Goal: Contribute content: Contribute content

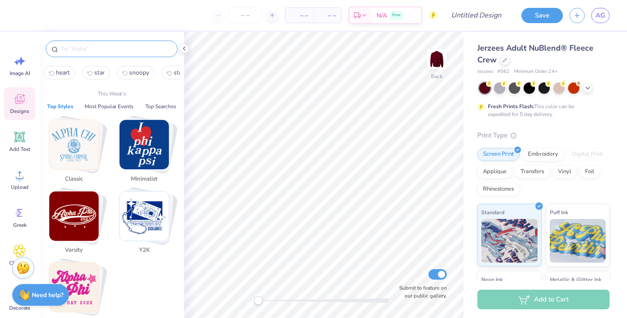
click at [96, 46] on input "text" at bounding box center [116, 49] width 112 height 9
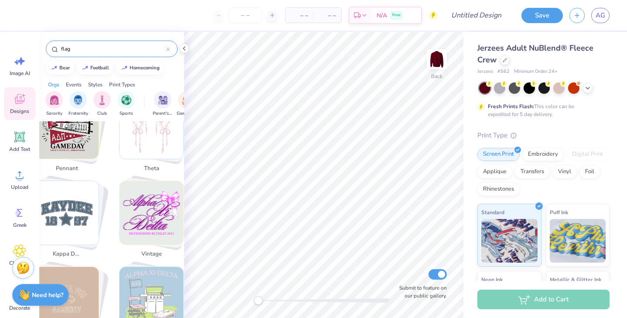
scroll to position [1223, 0]
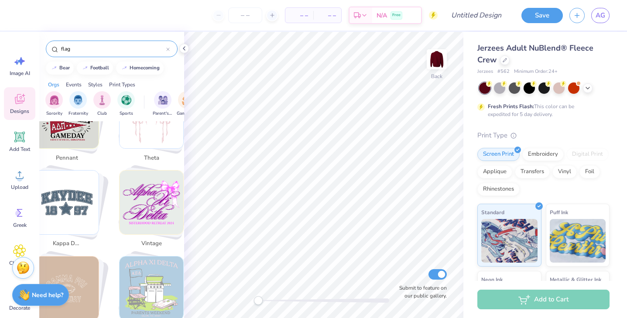
click at [110, 48] on input "flag" at bounding box center [113, 49] width 106 height 9
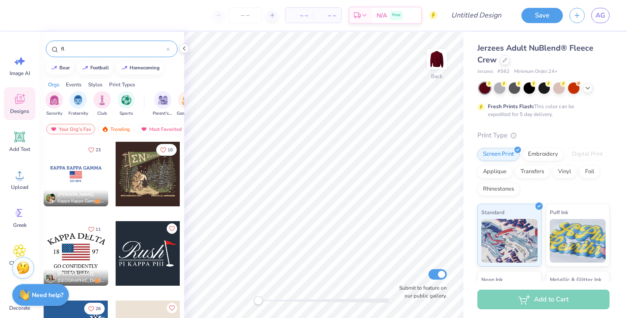
type input "f"
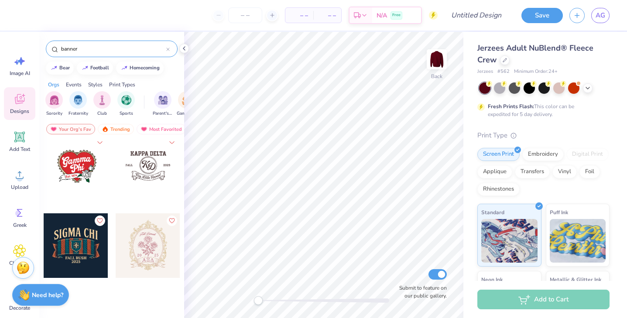
scroll to position [0, 0]
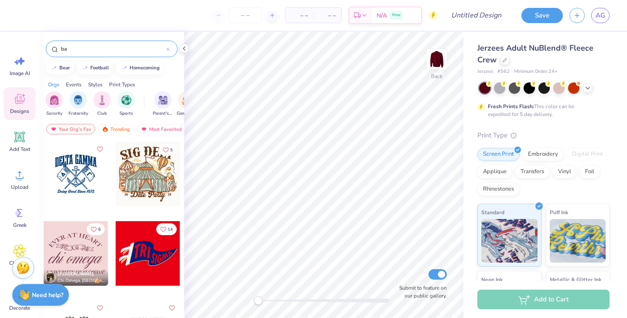
type input "b"
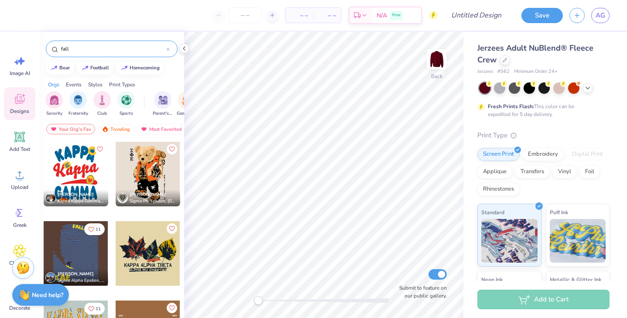
type input "fall"
click at [146, 171] on div at bounding box center [148, 174] width 65 height 65
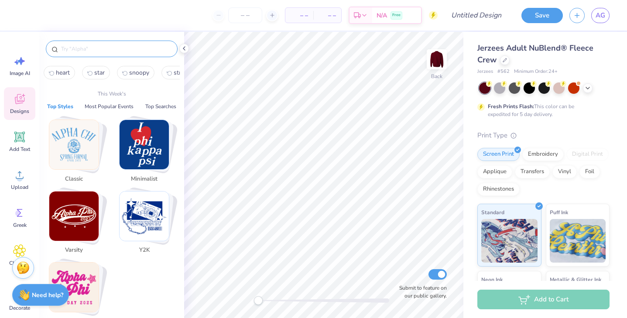
click at [106, 52] on input "text" at bounding box center [116, 49] width 112 height 9
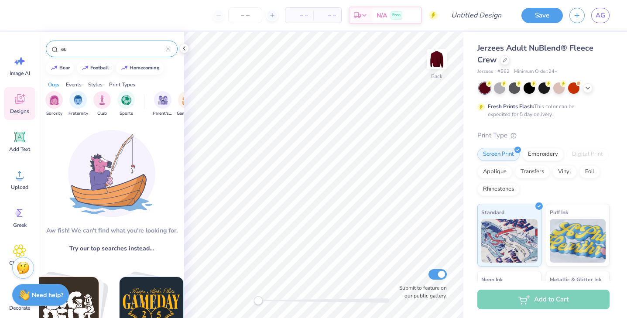
type input "a"
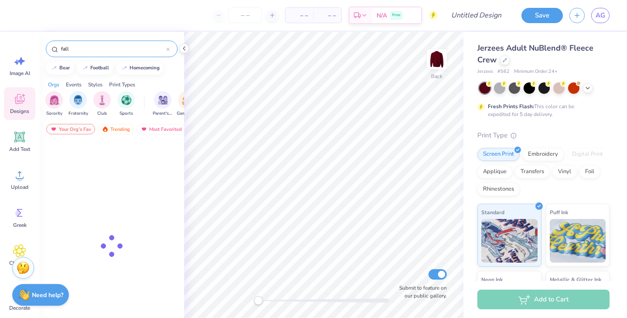
type input "fall"
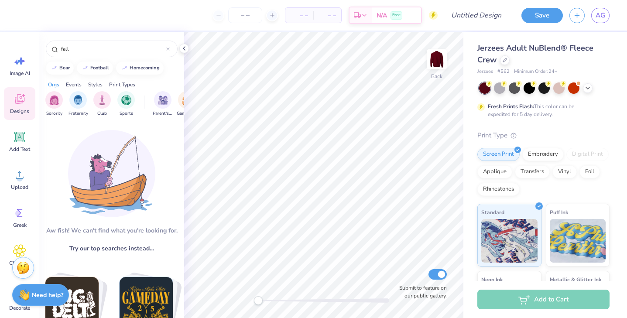
click at [118, 246] on span "Try our top searches instead…" at bounding box center [111, 248] width 85 height 9
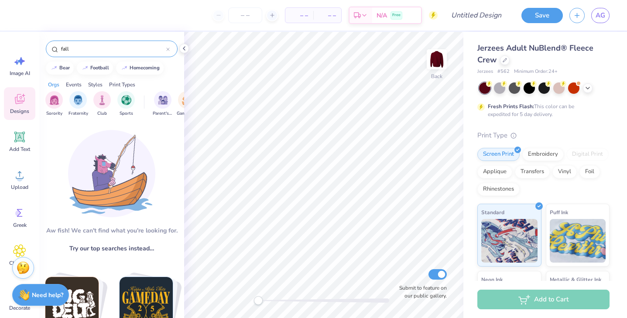
click at [81, 48] on input "fall" at bounding box center [113, 49] width 106 height 9
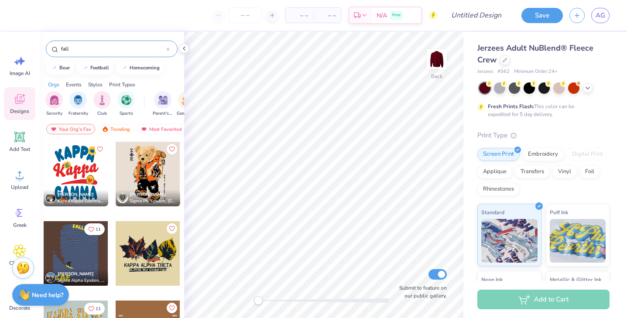
drag, startPoint x: 77, startPoint y: 48, endPoint x: 72, endPoint y: 48, distance: 5.2
click at [72, 48] on input "fall" at bounding box center [113, 49] width 106 height 9
click at [146, 182] on div at bounding box center [148, 174] width 65 height 65
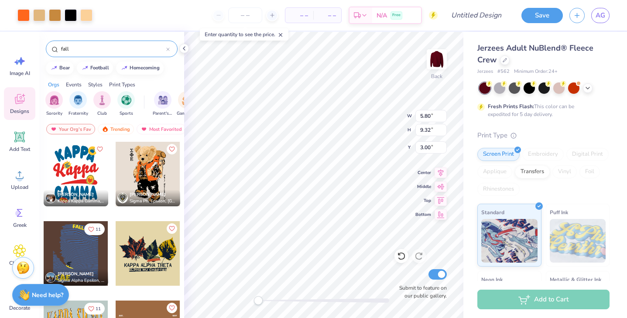
type input "5.80"
type input "9.32"
click at [67, 12] on div at bounding box center [71, 14] width 12 height 12
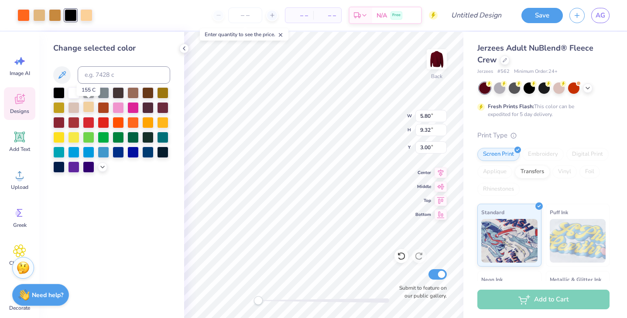
click at [88, 106] on div at bounding box center [88, 106] width 11 height 11
type input "5.01"
click at [61, 90] on div at bounding box center [58, 91] width 11 height 11
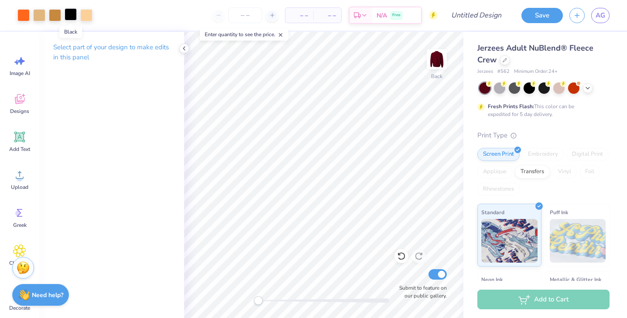
click at [72, 17] on div at bounding box center [71, 14] width 12 height 12
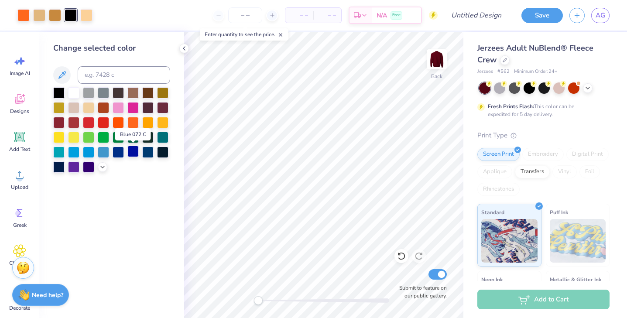
click at [134, 151] on div at bounding box center [132, 151] width 11 height 11
click at [120, 123] on div at bounding box center [118, 121] width 11 height 11
click at [103, 112] on div at bounding box center [103, 106] width 11 height 11
click at [149, 95] on div at bounding box center [147, 91] width 11 height 11
click at [560, 85] on div at bounding box center [559, 87] width 11 height 11
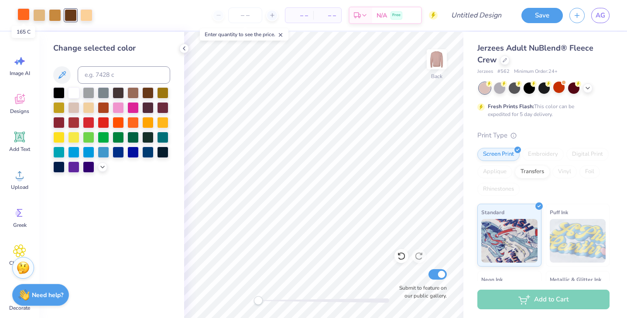
click at [26, 15] on div at bounding box center [23, 14] width 12 height 12
click at [104, 167] on icon at bounding box center [102, 166] width 7 height 7
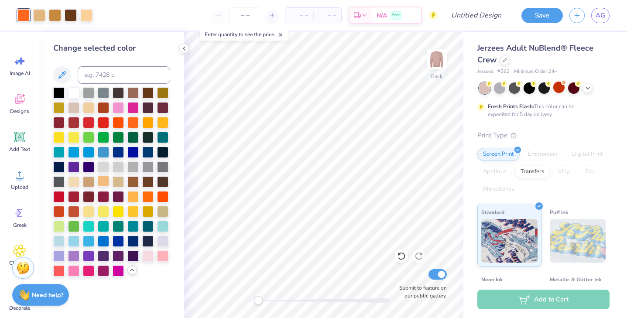
click at [103, 182] on div at bounding box center [103, 180] width 11 height 11
click at [135, 199] on div at bounding box center [132, 195] width 11 height 11
click at [147, 211] on div at bounding box center [147, 210] width 11 height 11
click at [69, 211] on div at bounding box center [73, 210] width 11 height 11
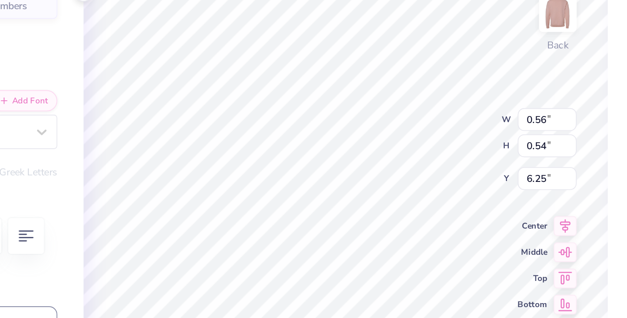
type textarea "A"
type input "0.47"
type input "6.93"
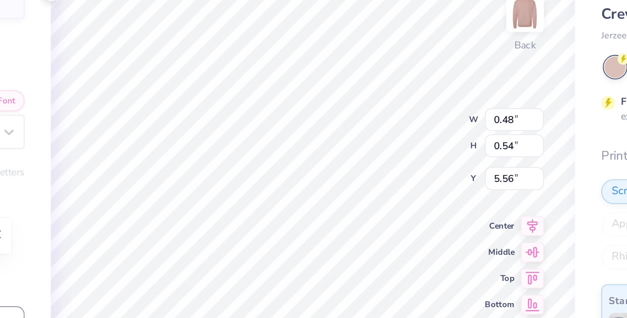
type input "0.55"
type input "6.39"
type input "0.19"
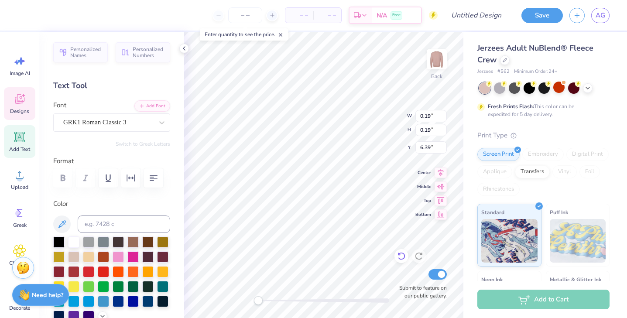
click at [403, 254] on icon at bounding box center [401, 257] width 7 height 8
type input "0.55"
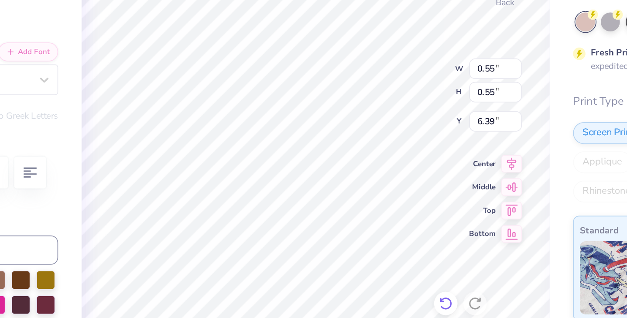
type input "0.48"
type input "0.54"
type input "7.14"
type input "0.55"
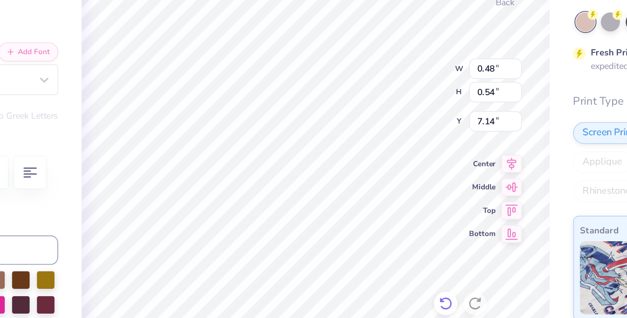
type input "5.53"
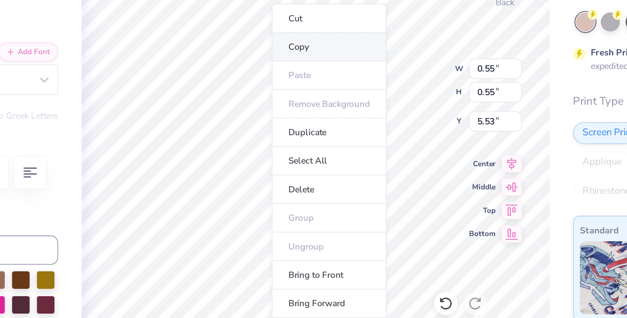
click at [310, 107] on li "Copy" at bounding box center [332, 103] width 69 height 17
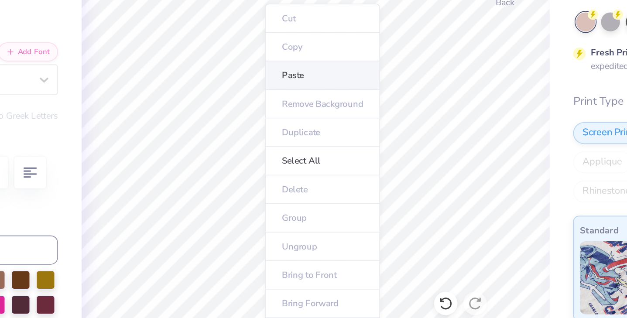
click at [308, 120] on li "Paste" at bounding box center [328, 120] width 69 height 17
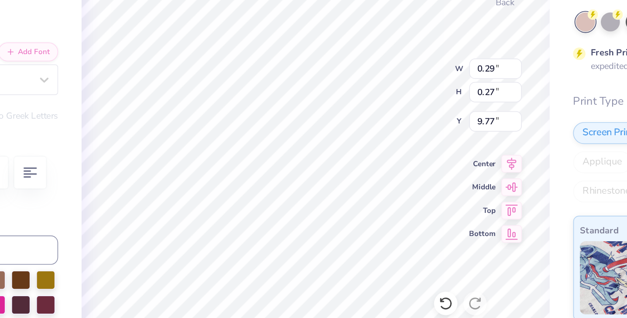
type input "0.29"
type input "9.77"
type input "1.00"
type input "0.93"
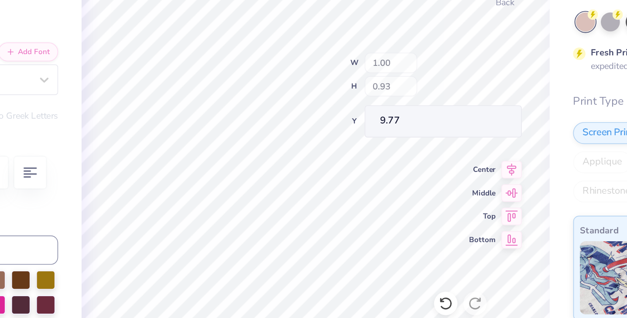
type input "5.24"
type input "8.47"
type input "5.82"
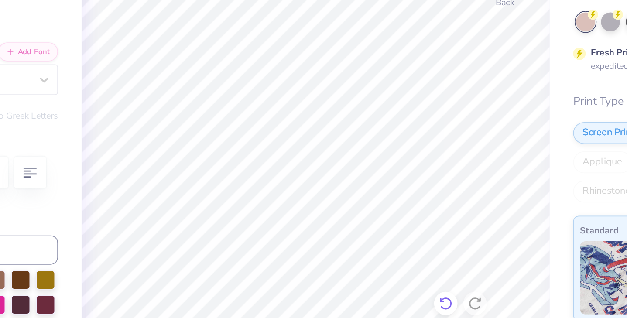
click at [400, 252] on icon at bounding box center [401, 256] width 9 height 9
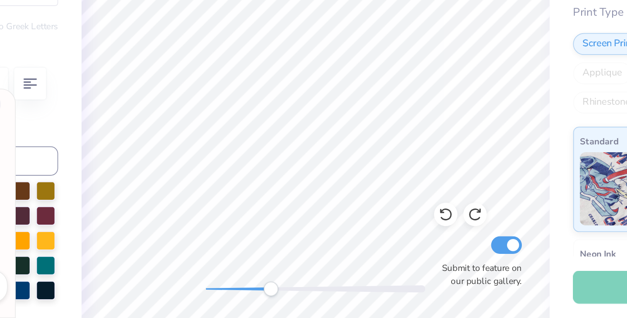
drag, startPoint x: 260, startPoint y: 300, endPoint x: 297, endPoint y: 303, distance: 37.7
click at [297, 303] on div "Accessibility label" at bounding box center [297, 300] width 9 height 9
drag, startPoint x: 300, startPoint y: 301, endPoint x: 258, endPoint y: 300, distance: 42.8
click at [265, 300] on div "Accessibility label" at bounding box center [269, 300] width 9 height 9
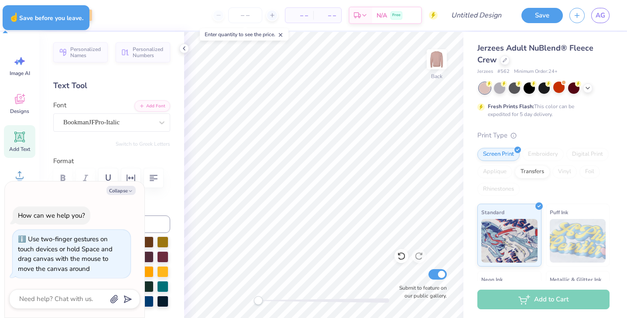
type textarea "x"
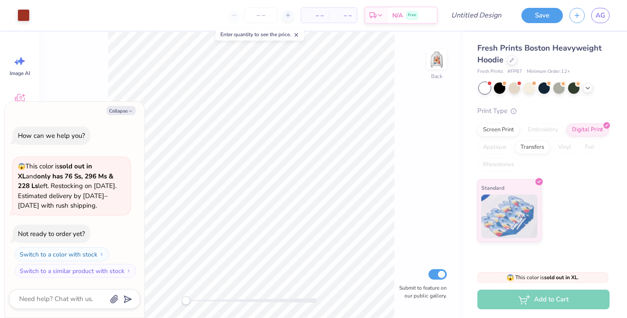
click at [129, 104] on div "Collapse How can we help you? 😱 This color is sold out in XL and only has 76 Ss…" at bounding box center [75, 210] width 140 height 217
click at [123, 110] on button "Collapse" at bounding box center [121, 110] width 29 height 9
type textarea "x"
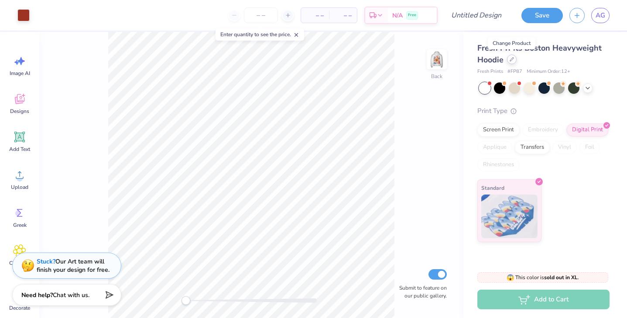
click at [510, 62] on div at bounding box center [512, 60] width 10 height 10
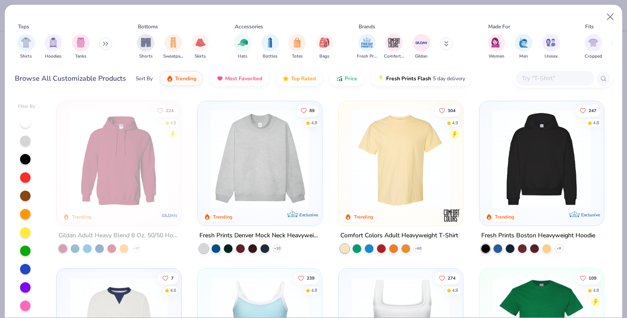
click at [107, 46] on button at bounding box center [105, 43] width 13 height 13
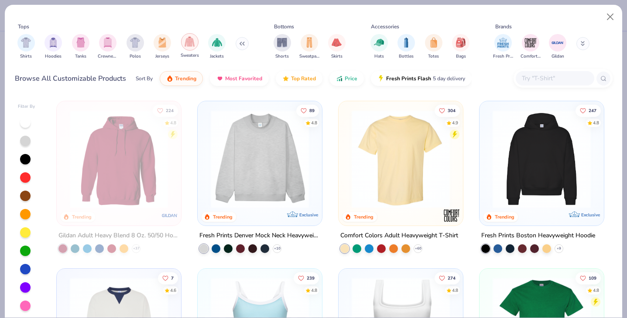
click at [186, 43] on img "filter for Sweaters" at bounding box center [190, 42] width 10 height 10
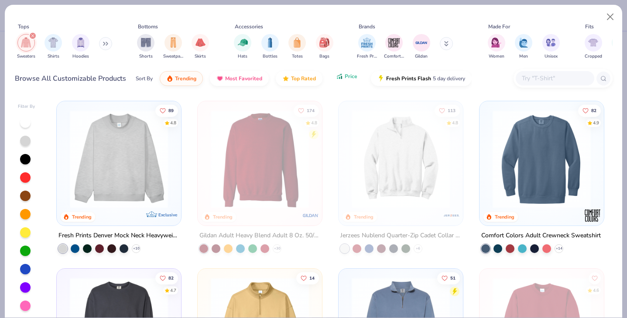
click at [343, 82] on button "Price" at bounding box center [347, 76] width 34 height 15
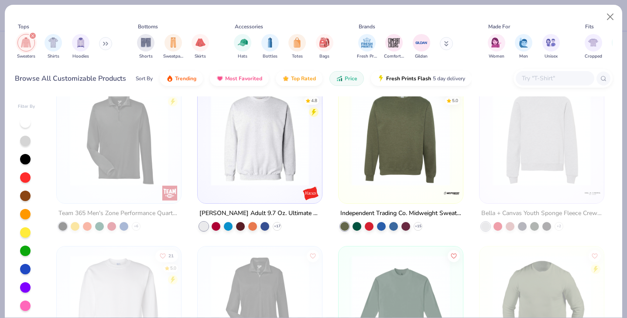
scroll to position [342, 0]
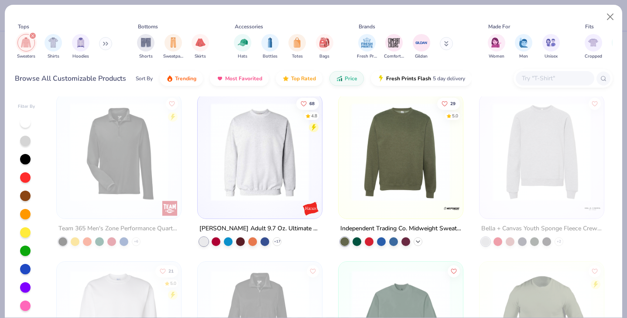
click at [417, 240] on icon at bounding box center [418, 241] width 7 height 7
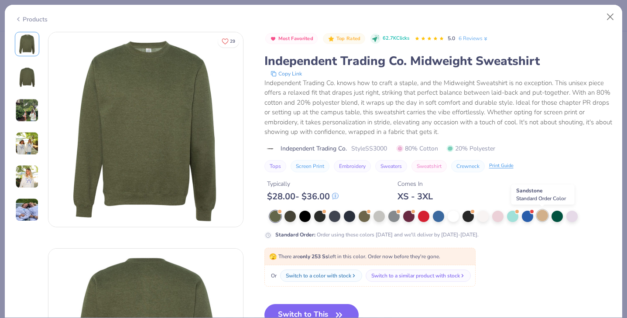
click at [542, 218] on div at bounding box center [542, 215] width 11 height 11
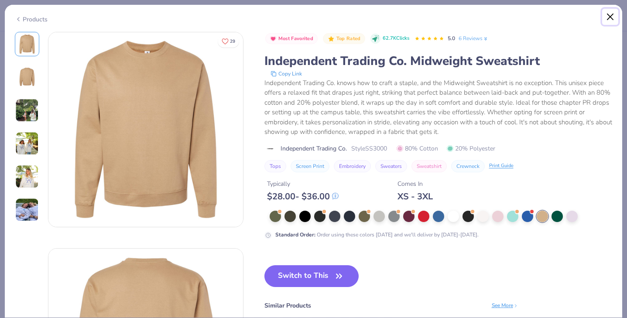
click at [614, 11] on button "Close" at bounding box center [610, 17] width 17 height 17
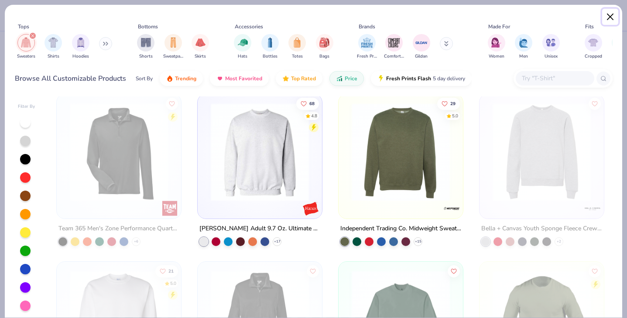
click at [614, 16] on button "Close" at bounding box center [610, 17] width 17 height 17
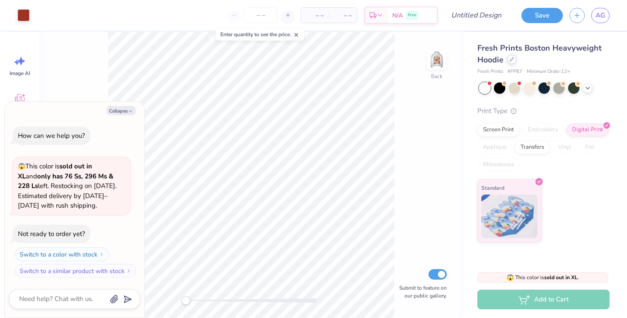
click at [512, 63] on div at bounding box center [512, 60] width 10 height 10
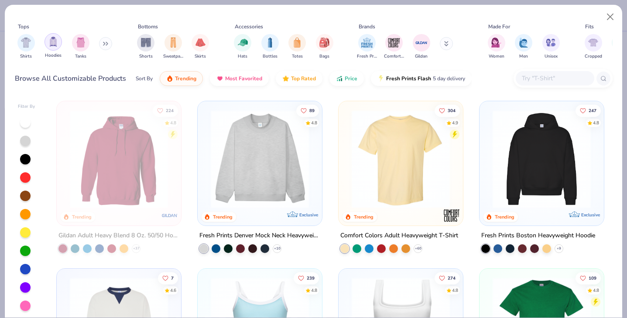
click at [53, 44] on img "filter for Hoodies" at bounding box center [53, 42] width 10 height 10
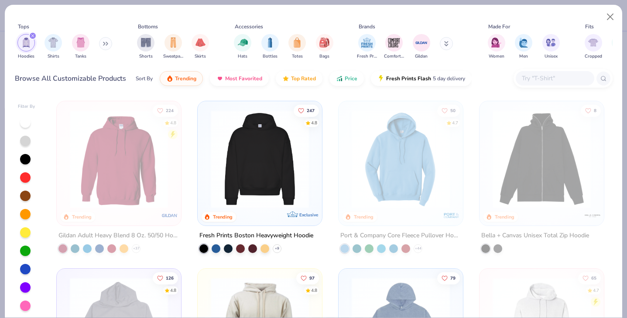
click at [280, 210] on div at bounding box center [260, 161] width 116 height 111
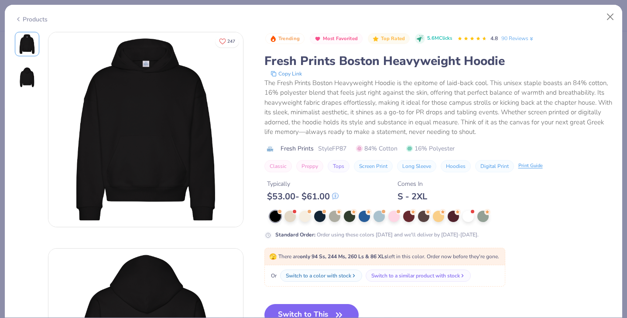
click at [34, 18] on div "Products" at bounding box center [31, 19] width 33 height 9
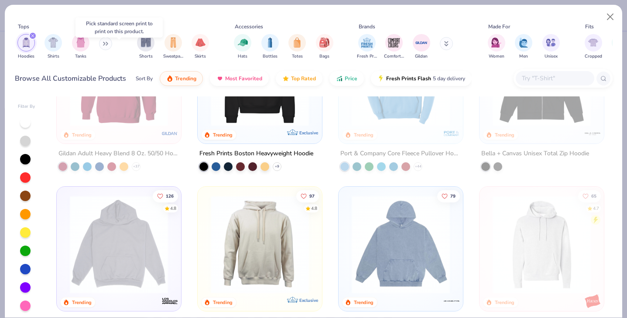
scroll to position [89, 0]
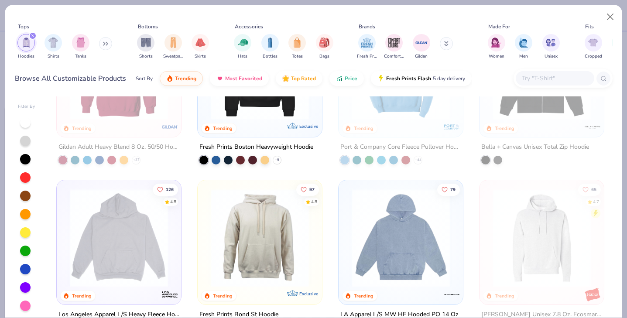
click at [246, 224] on img at bounding box center [259, 238] width 107 height 98
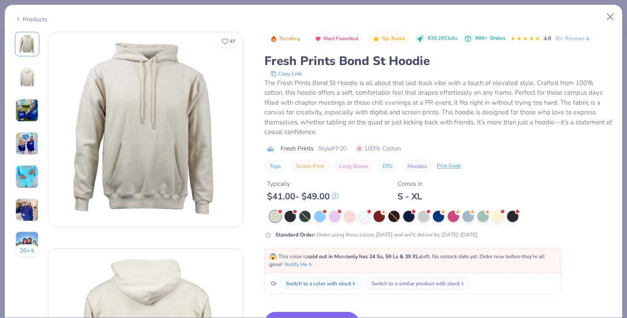
click at [28, 17] on div "Products" at bounding box center [31, 19] width 33 height 9
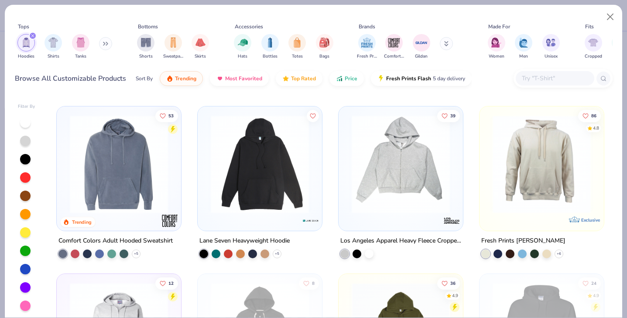
scroll to position [500, 0]
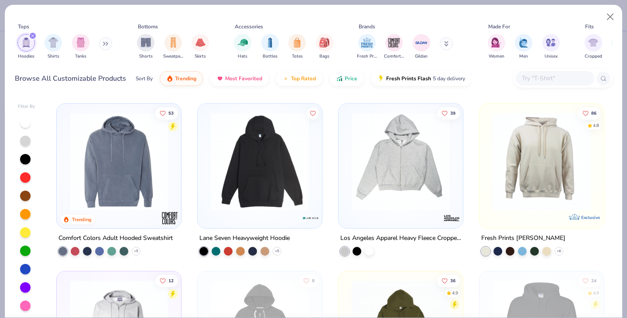
click at [520, 202] on img at bounding box center [541, 162] width 107 height 98
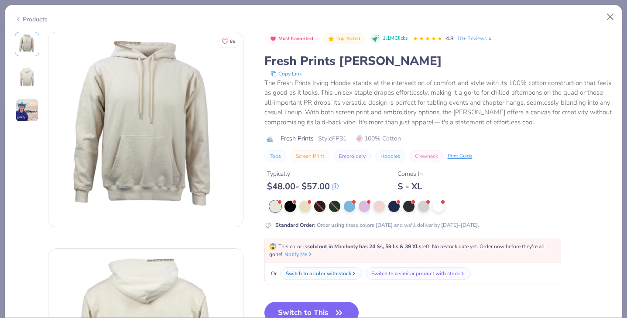
click at [29, 19] on div "Products" at bounding box center [31, 19] width 33 height 9
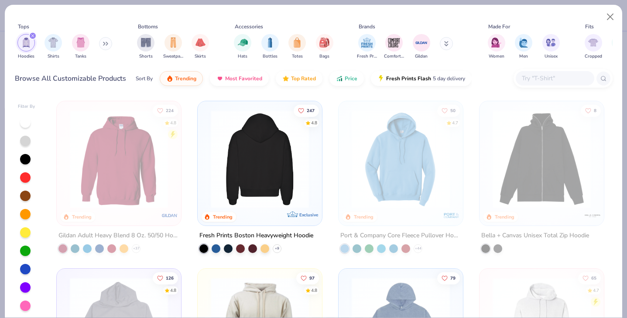
click at [251, 168] on img at bounding box center [259, 159] width 107 height 98
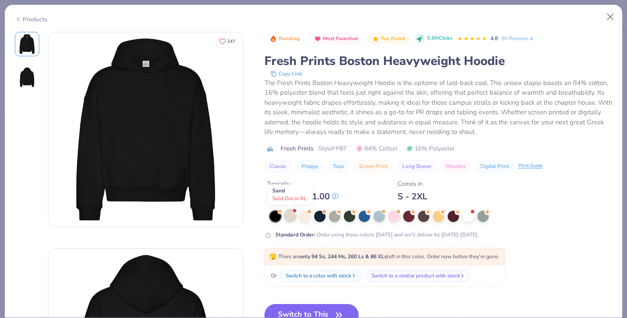
click at [291, 217] on div at bounding box center [290, 215] width 11 height 11
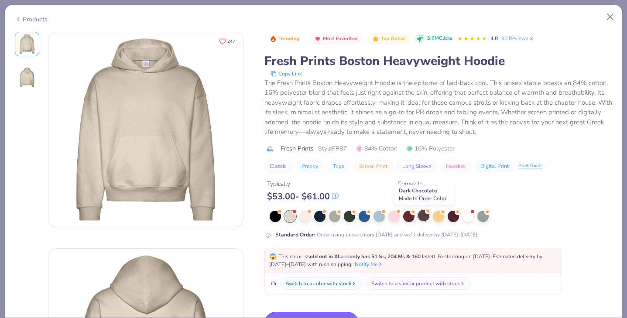
click at [426, 215] on div at bounding box center [423, 215] width 11 height 11
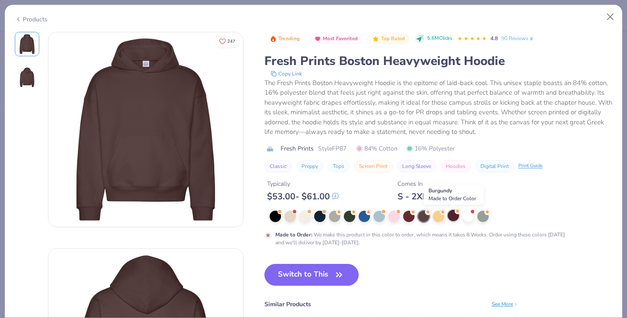
click at [454, 218] on div at bounding box center [453, 215] width 11 height 11
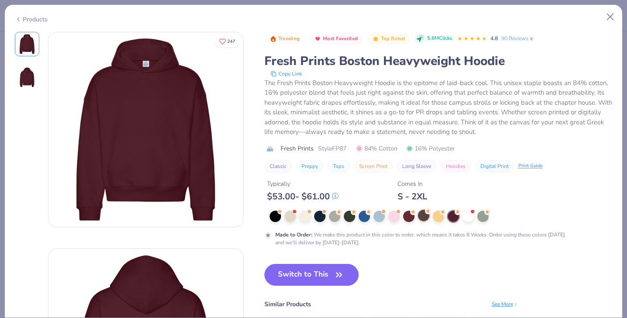
click at [421, 217] on div at bounding box center [423, 215] width 11 height 11
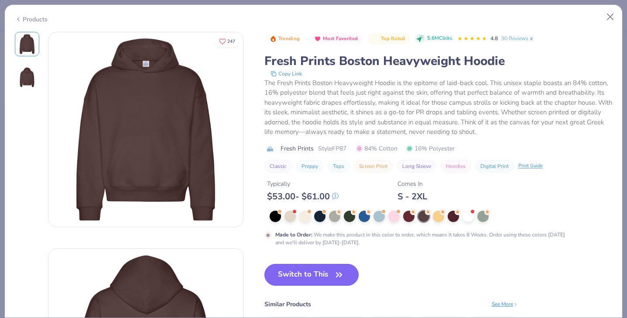
click at [329, 280] on button "Switch to This" at bounding box center [312, 275] width 95 height 22
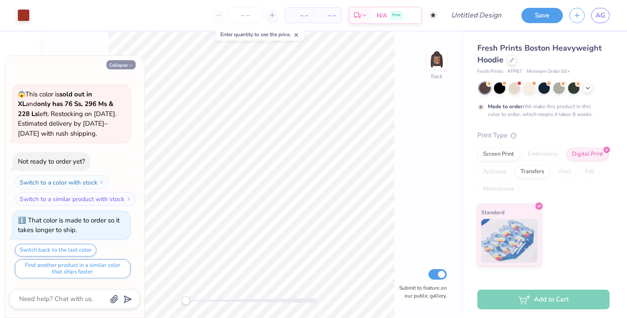
click at [126, 64] on button "Collapse" at bounding box center [121, 64] width 29 height 9
type textarea "x"
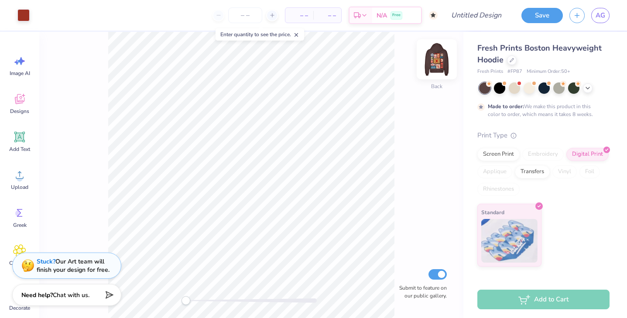
click at [431, 56] on img at bounding box center [437, 59] width 35 height 35
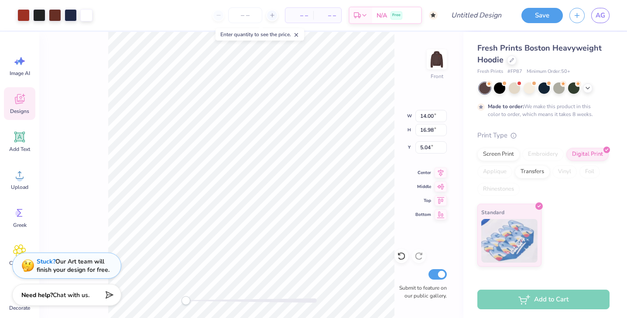
type input "13.29"
type input "16.12"
type input "5.86"
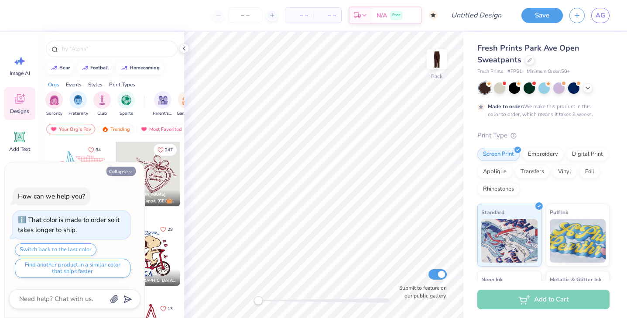
click at [112, 171] on button "Collapse" at bounding box center [121, 171] width 29 height 9
type textarea "x"
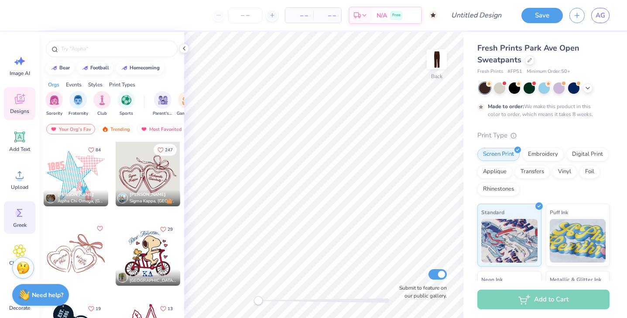
click at [21, 214] on icon at bounding box center [19, 212] width 13 height 13
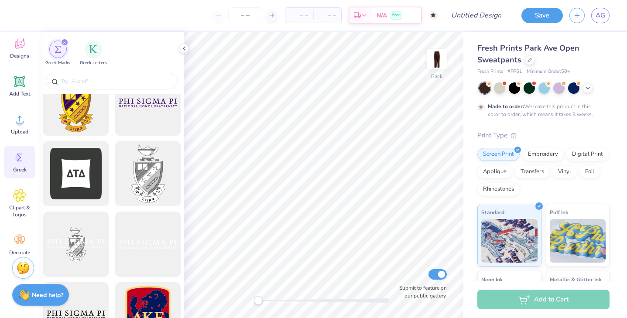
scroll to position [64, 0]
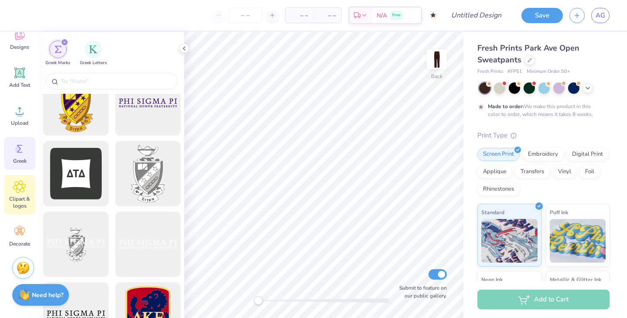
click at [15, 209] on span "Clipart & logos" at bounding box center [19, 203] width 29 height 14
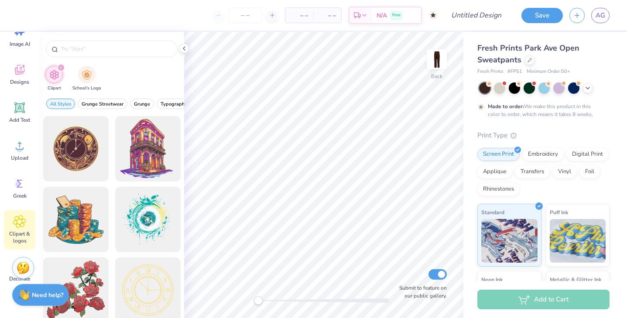
scroll to position [22, 0]
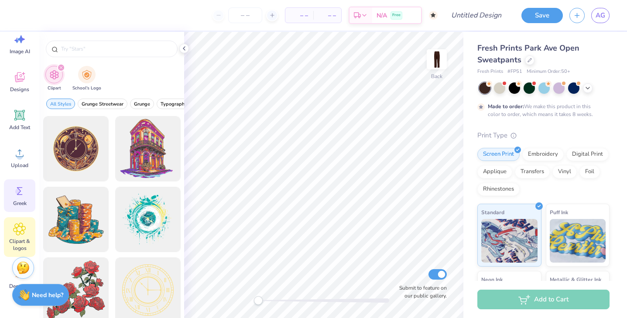
click at [21, 195] on icon at bounding box center [20, 191] width 6 height 8
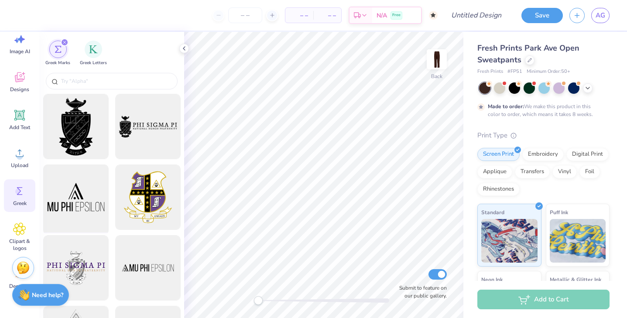
scroll to position [6, 0]
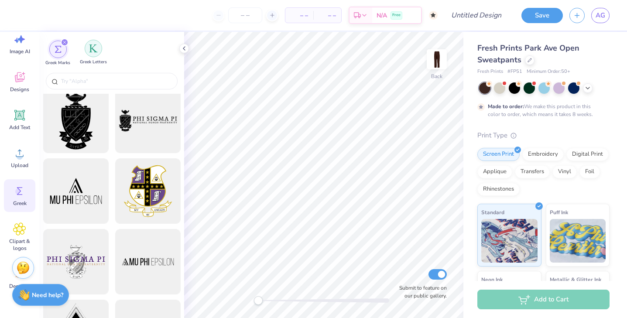
click at [88, 54] on div "filter for Greek Letters" at bounding box center [93, 48] width 17 height 17
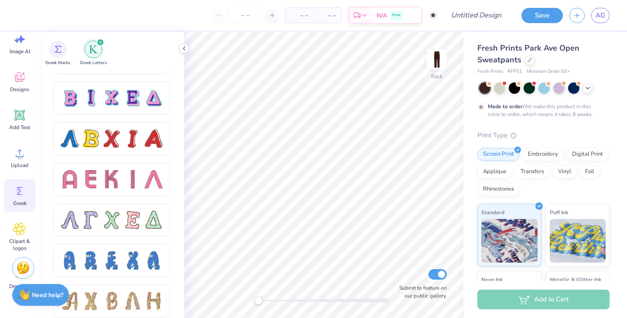
scroll to position [721, 0]
click at [182, 49] on icon at bounding box center [184, 48] width 7 height 7
